Goal: Task Accomplishment & Management: Manage account settings

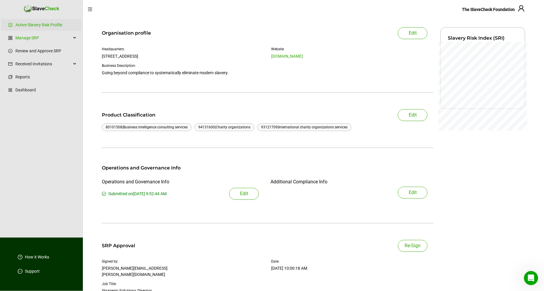
scroll to position [50, 0]
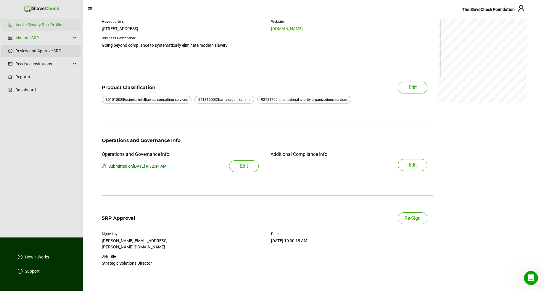
click at [60, 50] on link "Review and Approve SRP" at bounding box center [45, 51] width 61 height 12
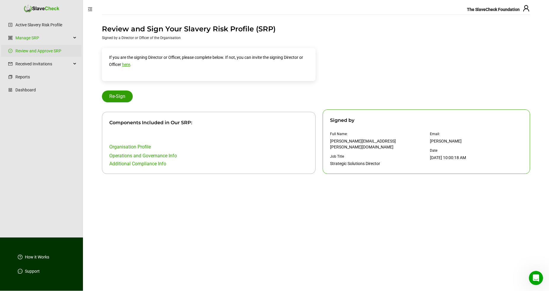
click at [125, 99] on span "Re-Sign" at bounding box center [117, 96] width 16 height 7
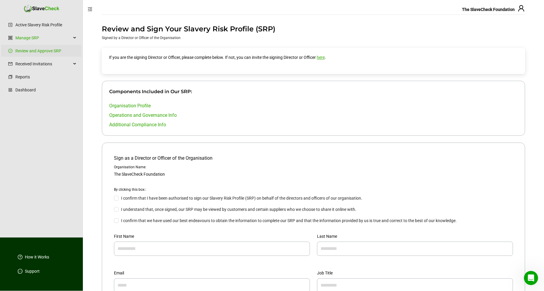
scroll to position [37, 0]
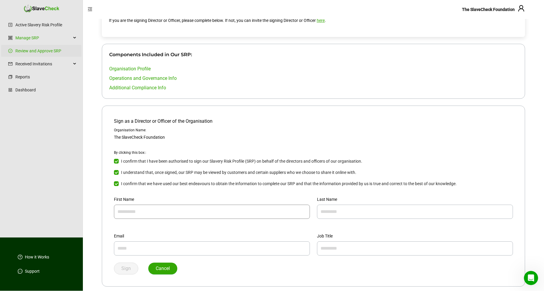
click at [142, 214] on input "text" at bounding box center [212, 212] width 196 height 14
type input "*********"
type input "*****"
drag, startPoint x: 174, startPoint y: 248, endPoint x: 125, endPoint y: 248, distance: 49.2
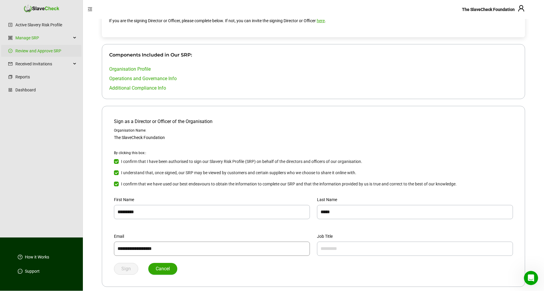
click at [125, 248] on input "**********" at bounding box center [212, 249] width 196 height 14
type input "**********"
click at [491, 10] on span "The SlaveCheck Foundation" at bounding box center [488, 9] width 53 height 5
click at [167, 268] on span "Cancel" at bounding box center [163, 269] width 14 height 7
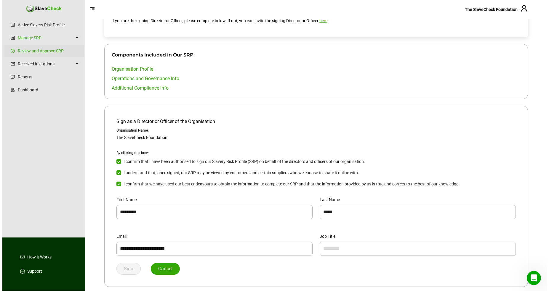
scroll to position [0, 0]
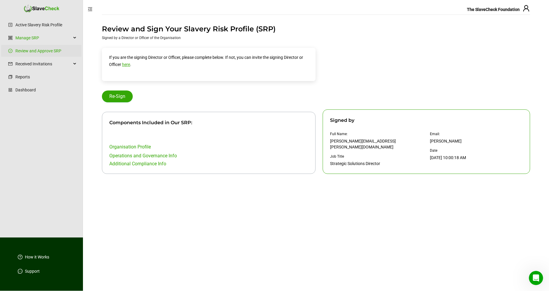
click at [497, 10] on span "The SlaveCheck Foundation" at bounding box center [493, 9] width 53 height 5
click at [527, 8] on icon "user" at bounding box center [525, 8] width 7 height 7
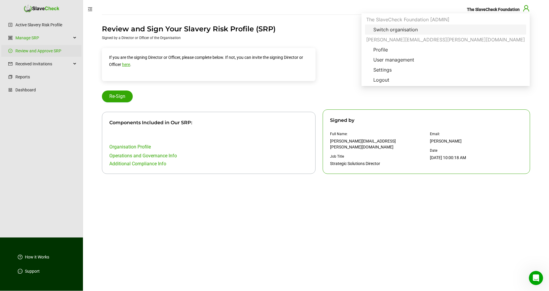
click at [422, 30] on span "Switch organisation" at bounding box center [395, 29] width 54 height 7
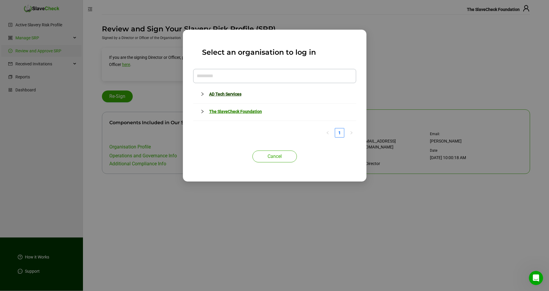
click at [224, 93] on link "AD Tech Services" at bounding box center [225, 94] width 32 height 5
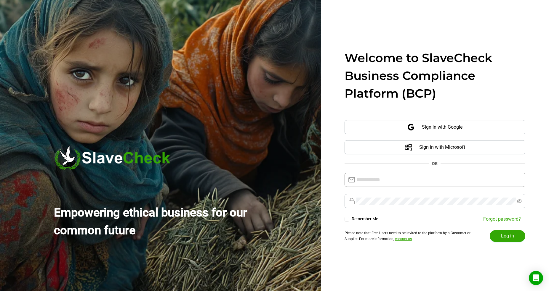
click at [404, 183] on input "text" at bounding box center [438, 179] width 165 height 7
type input "**********"
click at [511, 235] on span "Log in" at bounding box center [507, 236] width 13 height 7
click at [420, 197] on span at bounding box center [434, 201] width 181 height 14
click at [514, 238] on button "Log in" at bounding box center [507, 236] width 36 height 12
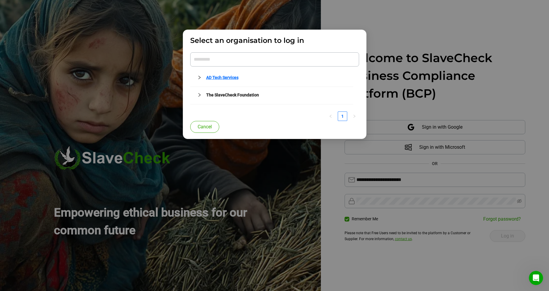
click at [225, 77] on link "AD Tech Services" at bounding box center [222, 77] width 32 height 5
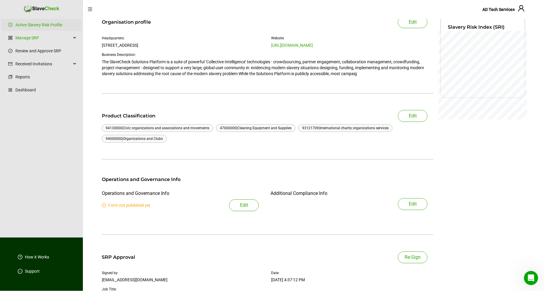
scroll to position [34, 0]
click at [248, 203] on span "Edit" at bounding box center [244, 204] width 8 height 7
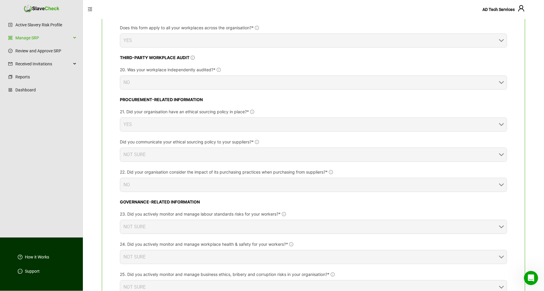
scroll to position [998, 0]
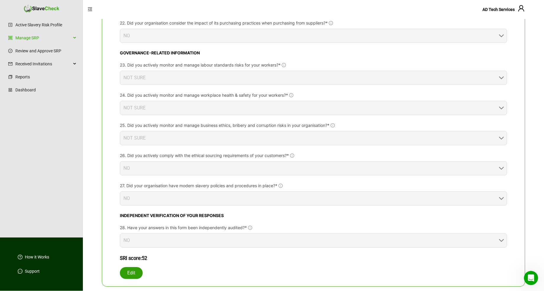
click at [133, 272] on span "Edit" at bounding box center [131, 273] width 8 height 7
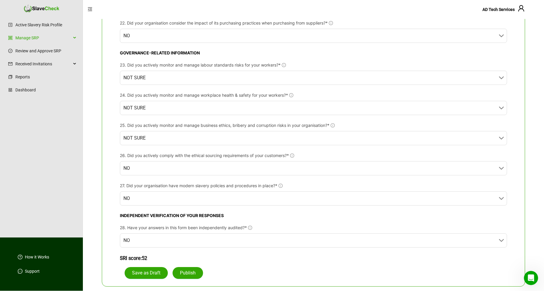
drag, startPoint x: 194, startPoint y: 270, endPoint x: 206, endPoint y: 252, distance: 21.5
click at [194, 270] on span "Publish" at bounding box center [188, 273] width 16 height 7
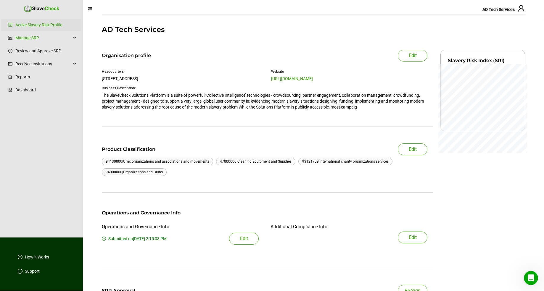
click at [502, 9] on span "AD Tech Services" at bounding box center [499, 9] width 32 height 5
click at [523, 9] on icon "user" at bounding box center [521, 8] width 6 height 6
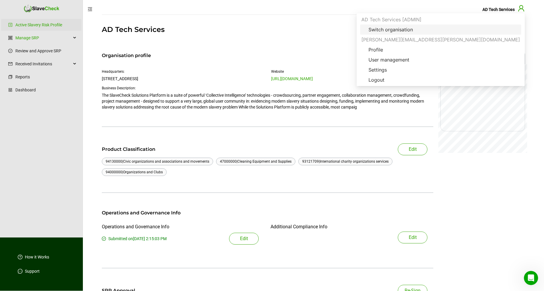
click at [418, 29] on span "Switch organisation" at bounding box center [391, 29] width 54 height 7
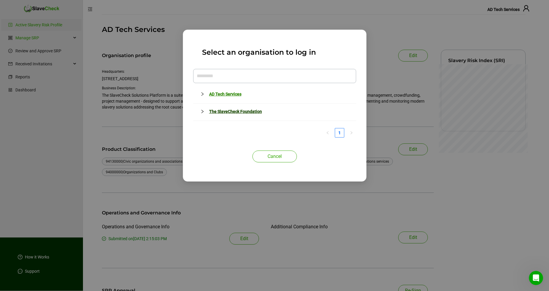
click at [229, 112] on link "The SlaveCheck Foundation" at bounding box center [235, 111] width 53 height 5
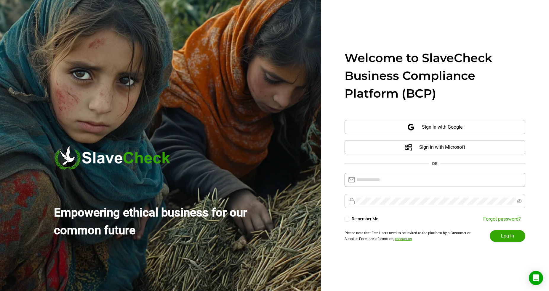
click at [416, 180] on input "text" at bounding box center [438, 179] width 165 height 7
type input "**********"
click at [428, 181] on input "**********" at bounding box center [438, 179] width 165 height 7
click at [426, 197] on span at bounding box center [434, 201] width 181 height 14
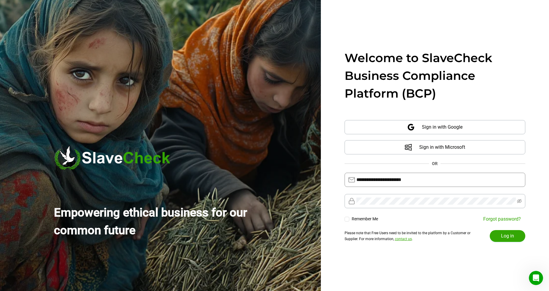
click at [434, 178] on input "**********" at bounding box center [438, 179] width 165 height 7
drag, startPoint x: 369, startPoint y: 220, endPoint x: 380, endPoint y: 222, distance: 10.5
click at [369, 220] on span "Remember Me" at bounding box center [364, 219] width 31 height 6
click at [504, 239] on span "Log in" at bounding box center [507, 236] width 13 height 7
click at [531, 16] on icon "close" at bounding box center [531, 16] width 4 height 4
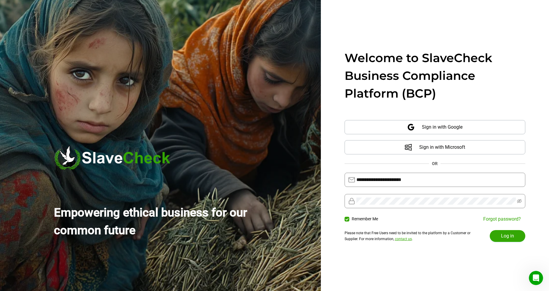
click at [437, 179] on input "**********" at bounding box center [438, 179] width 165 height 7
click at [499, 238] on button "Log in" at bounding box center [507, 236] width 36 height 12
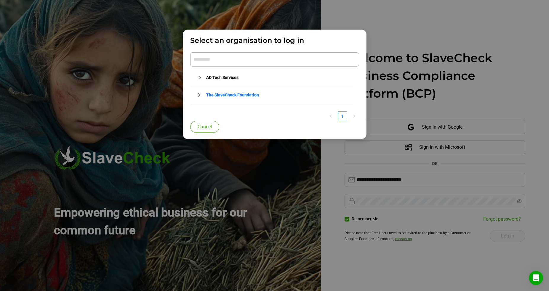
click at [222, 96] on link "The SlaveCheck Foundation" at bounding box center [232, 95] width 53 height 5
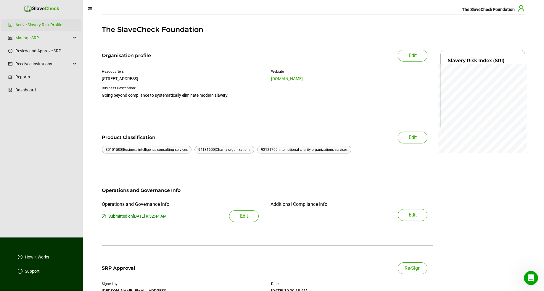
click at [521, 9] on icon "user" at bounding box center [521, 8] width 6 height 6
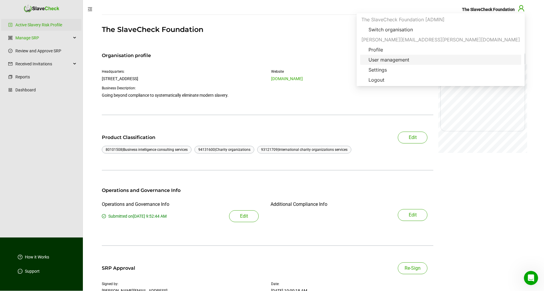
click at [414, 59] on span "User management" at bounding box center [389, 59] width 50 height 7
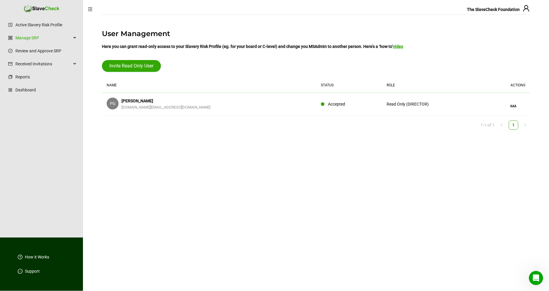
click at [513, 105] on link "..." at bounding box center [513, 103] width 6 height 8
click at [497, 135] on span "Delete from organisation" at bounding box center [488, 134] width 45 height 7
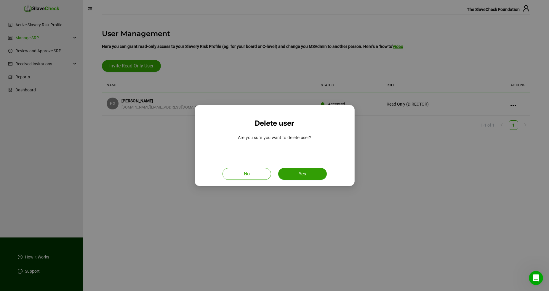
click at [296, 174] on button "Yes" at bounding box center [302, 174] width 49 height 12
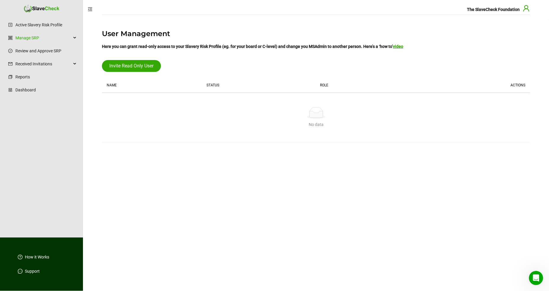
click at [526, 7] on icon "user" at bounding box center [525, 8] width 7 height 7
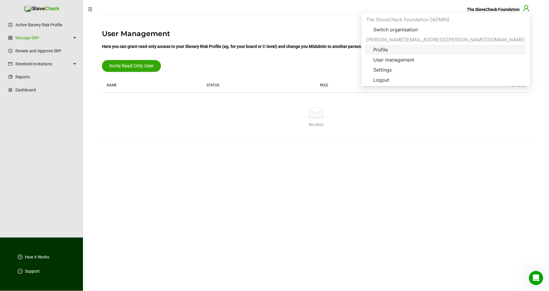
click at [392, 49] on span "Profile" at bounding box center [380, 49] width 24 height 7
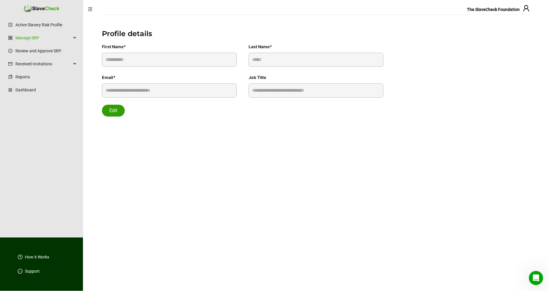
click at [113, 109] on span "Edit" at bounding box center [113, 110] width 8 height 7
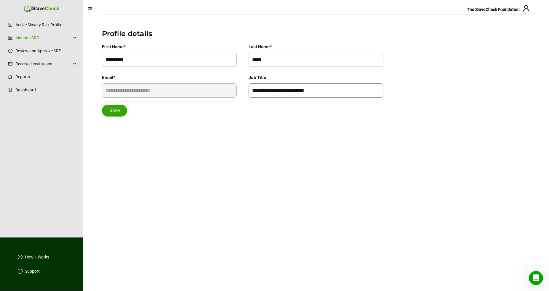
drag, startPoint x: 321, startPoint y: 92, endPoint x: 209, endPoint y: 91, distance: 111.6
click at [248, 91] on input "**********" at bounding box center [315, 90] width 135 height 14
type input "**********"
click at [122, 107] on button "Save" at bounding box center [114, 111] width 25 height 12
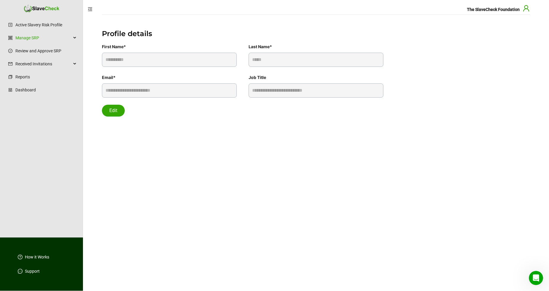
click at [526, 7] on icon "user" at bounding box center [525, 8] width 7 height 7
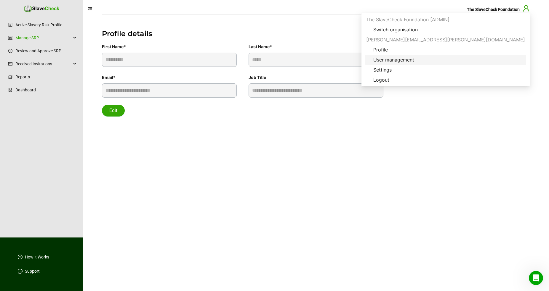
click at [419, 58] on span "User management" at bounding box center [393, 59] width 50 height 7
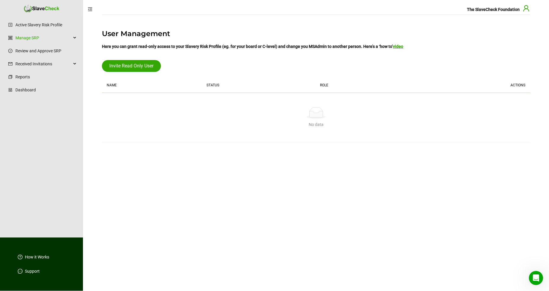
click at [527, 8] on icon "user" at bounding box center [525, 8] width 7 height 7
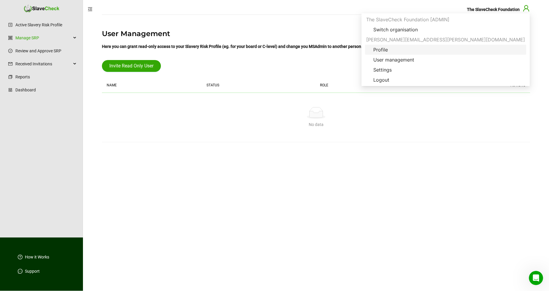
click at [475, 49] on span "Profile" at bounding box center [445, 49] width 154 height 7
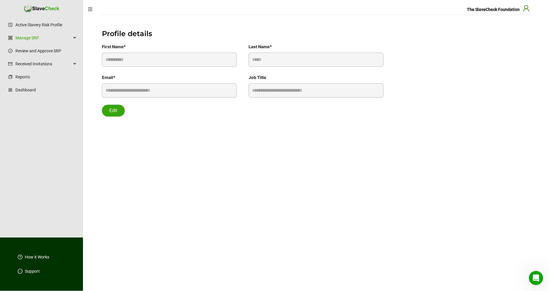
click at [527, 7] on icon "user" at bounding box center [525, 8] width 7 height 7
click at [471, 94] on div "**********" at bounding box center [316, 89] width 440 height 31
click at [25, 37] on link "Manage SRP" at bounding box center [43, 38] width 56 height 12
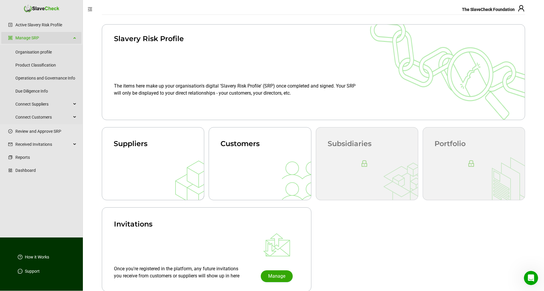
click at [9, 37] on icon "group" at bounding box center [10, 38] width 4 height 4
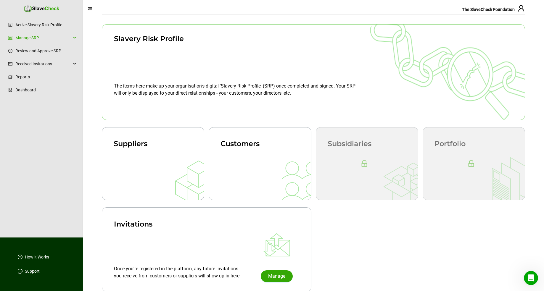
scroll to position [5, 0]
